Goal: Information Seeking & Learning: Learn about a topic

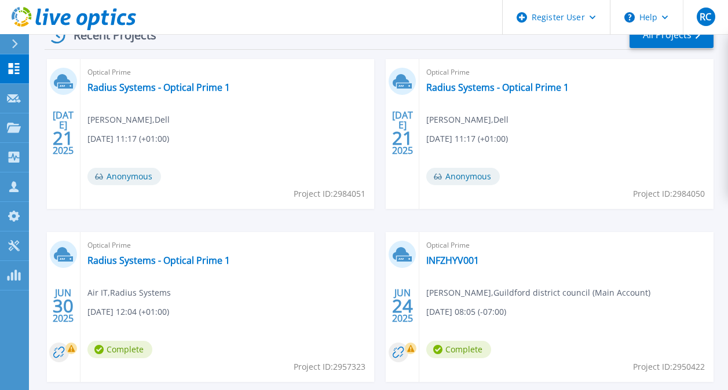
scroll to position [174, 0]
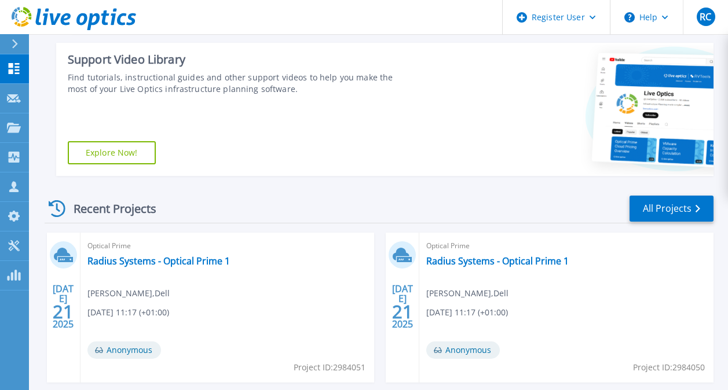
click at [673, 233] on div "Optical Prime Radius Systems - Optical Prime 1 Rhys Connor , Dell 07/21/2025, 1…" at bounding box center [566, 308] width 294 height 150
click at [673, 204] on link "All Projects" at bounding box center [671, 209] width 84 height 26
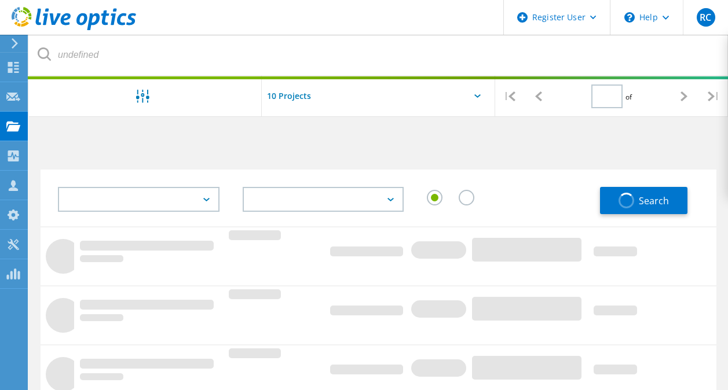
type input "1"
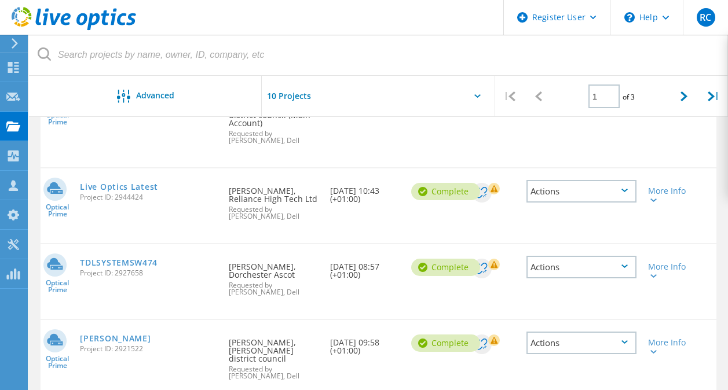
scroll to position [637, 0]
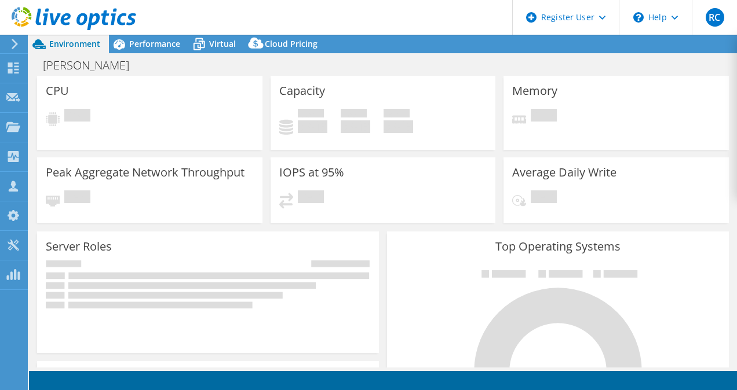
select select "USD"
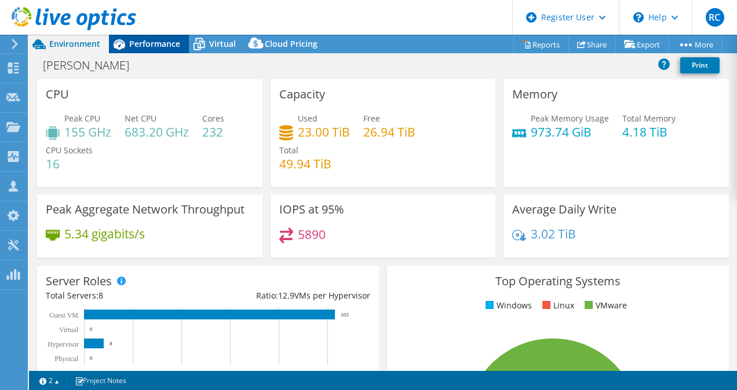
click at [157, 45] on span "Performance" at bounding box center [154, 43] width 51 height 11
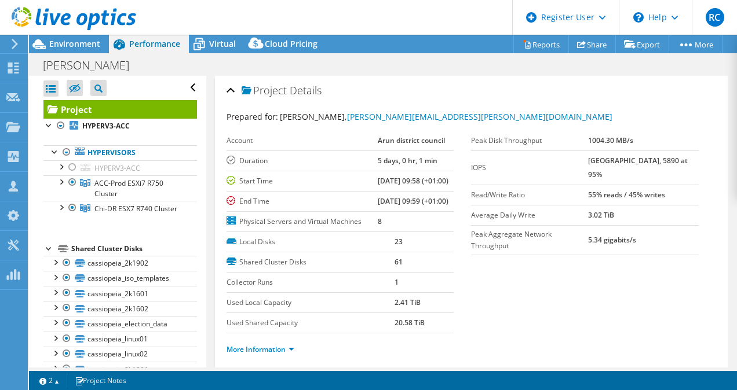
click at [69, 35] on div at bounding box center [68, 19] width 136 height 39
click at [73, 47] on span "Environment" at bounding box center [74, 43] width 51 height 11
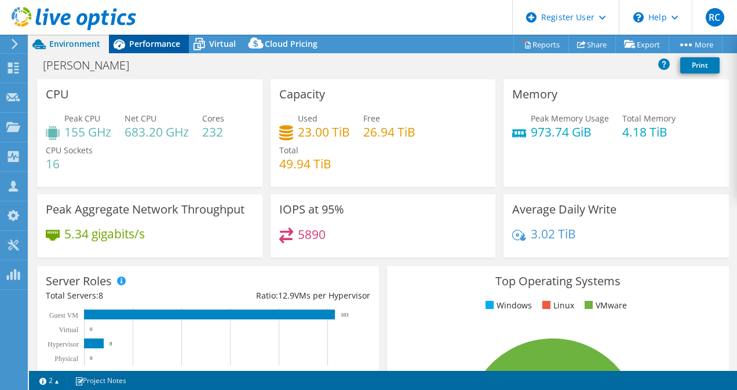
click at [164, 45] on span "Performance" at bounding box center [154, 43] width 51 height 11
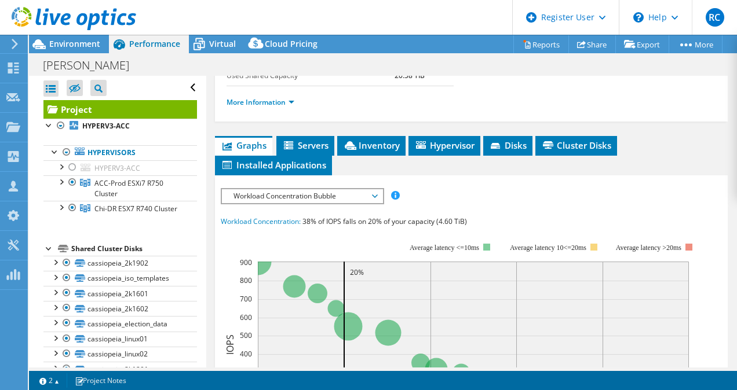
scroll to position [290, 0]
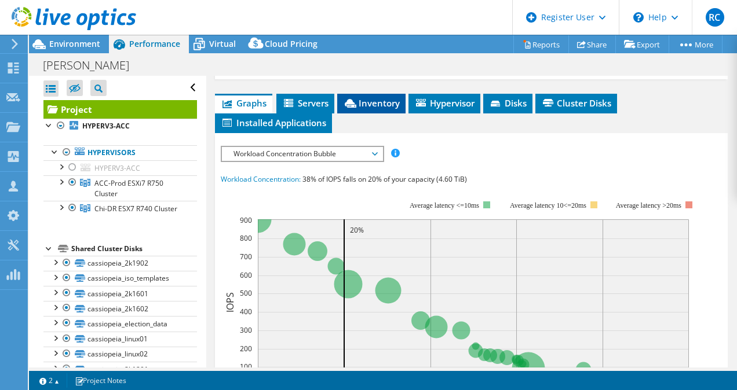
click at [360, 109] on span "Inventory" at bounding box center [371, 103] width 57 height 12
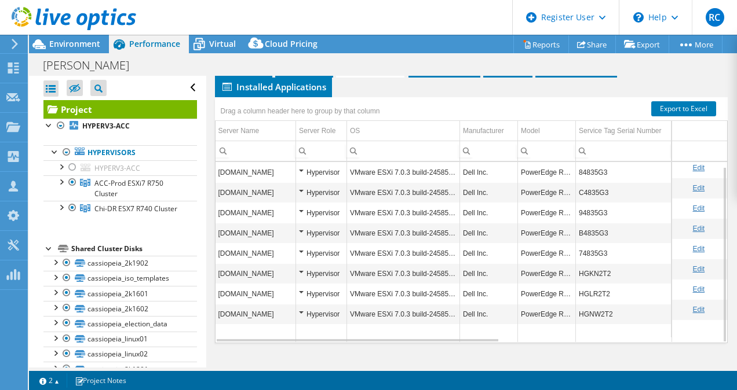
scroll to position [362, 0]
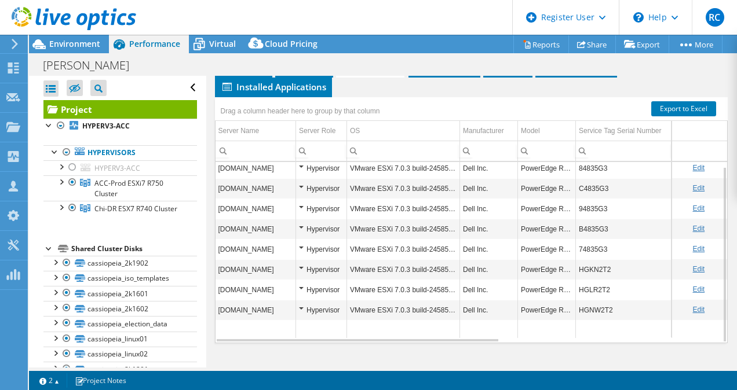
click at [435, 186] on td "VMware ESXi 7.0.3 build-24585291" at bounding box center [403, 188] width 113 height 20
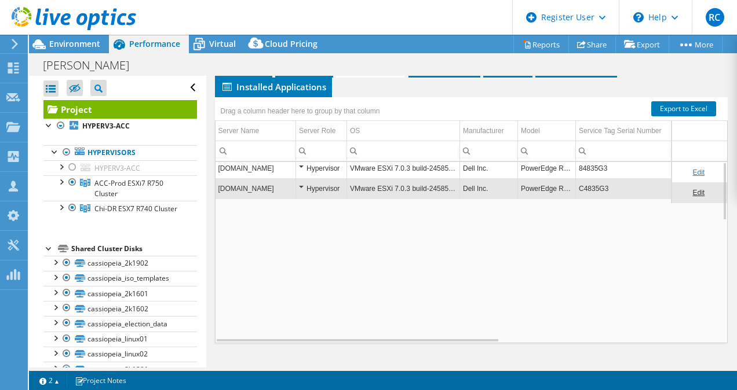
scroll to position [0, 0]
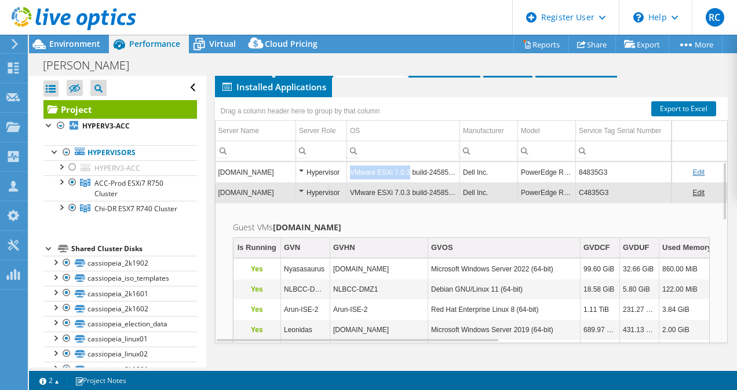
drag, startPoint x: 364, startPoint y: 171, endPoint x: 406, endPoint y: 171, distance: 42.3
click at [406, 171] on td "VMware ESXi 7.0.3 build-24585291" at bounding box center [403, 172] width 113 height 20
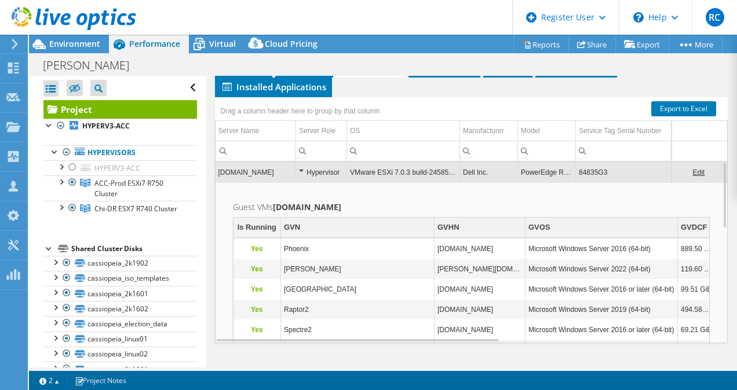
drag, startPoint x: 406, startPoint y: 171, endPoint x: 349, endPoint y: 171, distance: 56.7
click at [349, 171] on td "VMware ESXi 7.0.3 build-24585291" at bounding box center [403, 172] width 113 height 20
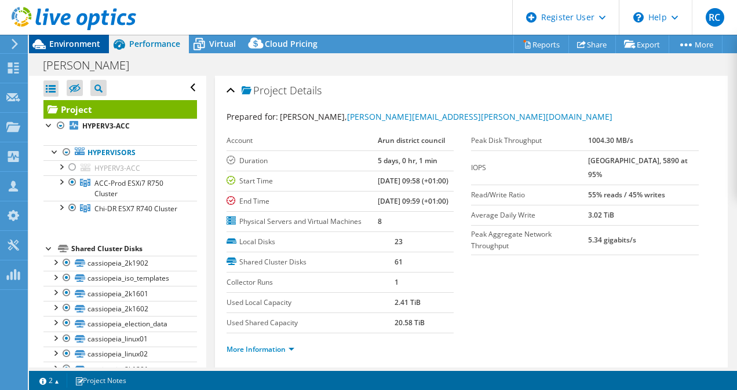
click at [70, 42] on span "Environment" at bounding box center [74, 43] width 51 height 11
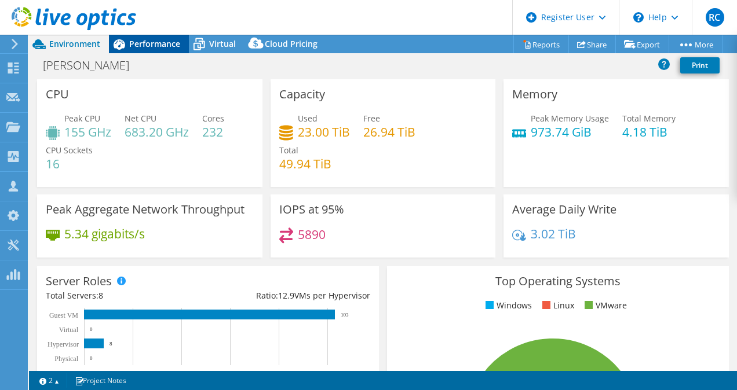
click at [152, 45] on span "Performance" at bounding box center [154, 43] width 51 height 11
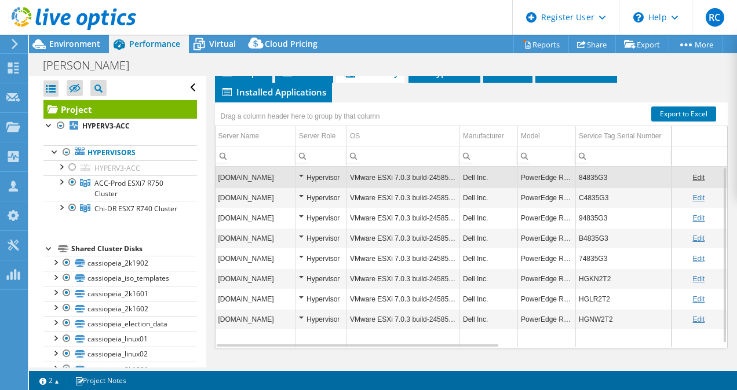
scroll to position [362, 0]
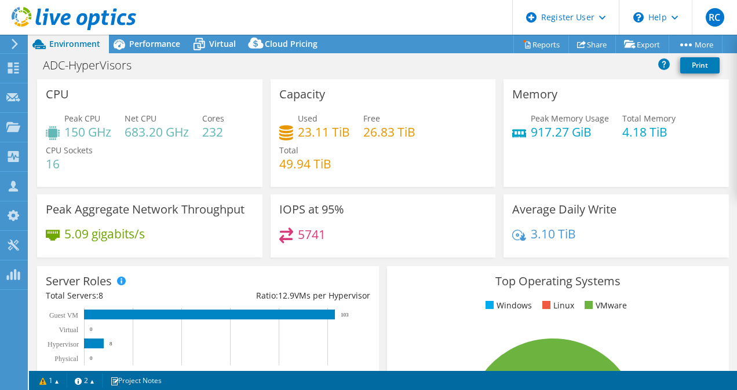
select select "USD"
click at [153, 45] on span "Performance" at bounding box center [154, 43] width 51 height 11
